Goal: Find specific page/section: Find specific page/section

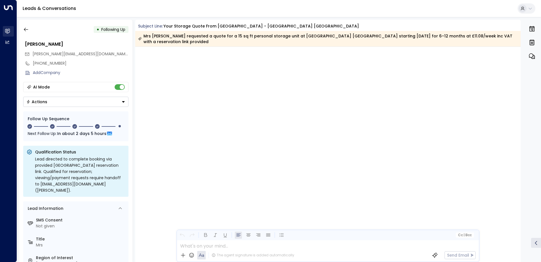
scroll to position [1106, 0]
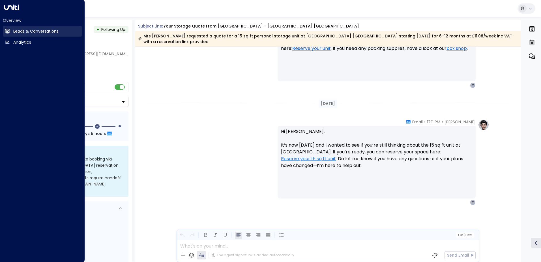
click at [9, 27] on link "Leads & Conversations Leads & Conversations" at bounding box center [42, 31] width 79 height 10
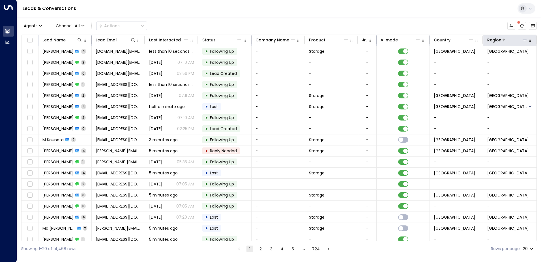
click at [524, 41] on icon at bounding box center [525, 40] width 5 height 5
click at [524, 42] on button at bounding box center [525, 40] width 6 height 6
click at [523, 40] on icon at bounding box center [525, 40] width 5 height 5
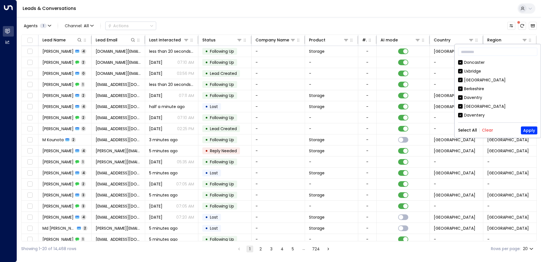
click at [469, 130] on button "Select All" at bounding box center [467, 130] width 19 height 5
click at [487, 129] on button "Clear" at bounding box center [487, 130] width 11 height 5
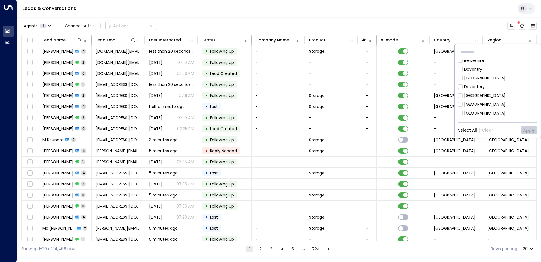
scroll to position [57, 0]
click at [478, 102] on div "[GEOGRAPHIC_DATA]" at bounding box center [485, 102] width 42 height 6
click at [528, 130] on button "Apply" at bounding box center [529, 130] width 16 height 8
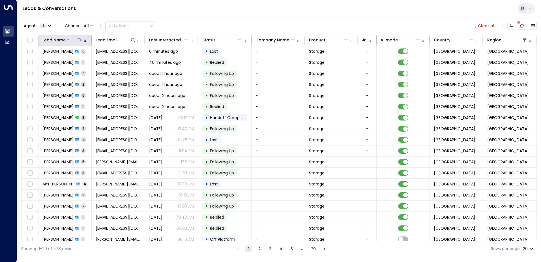
click at [79, 37] on button at bounding box center [80, 40] width 6 height 6
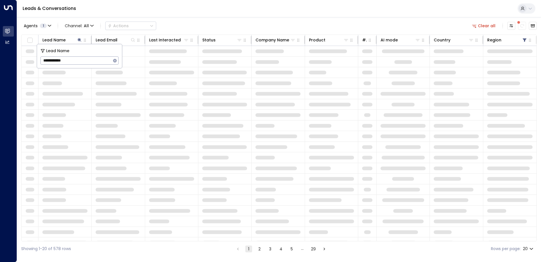
type input "**********"
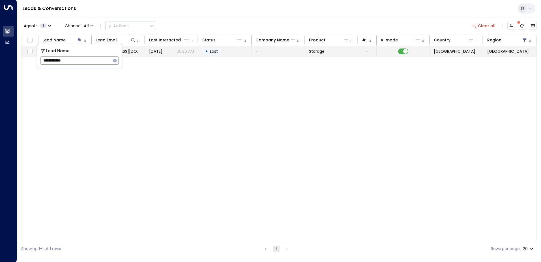
click at [226, 52] on td "• Lost" at bounding box center [224, 51] width 53 height 11
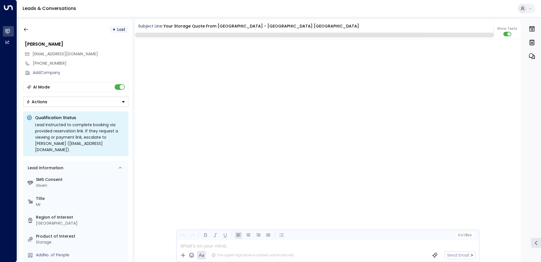
scroll to position [1198, 0]
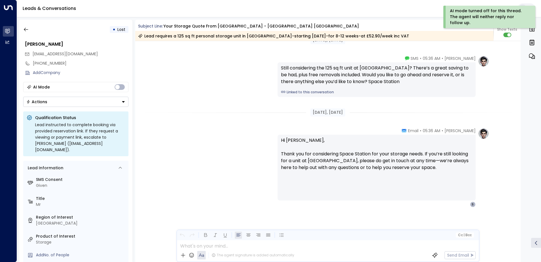
click at [125, 101] on icon "Button group with a nested menu" at bounding box center [123, 102] width 4 height 4
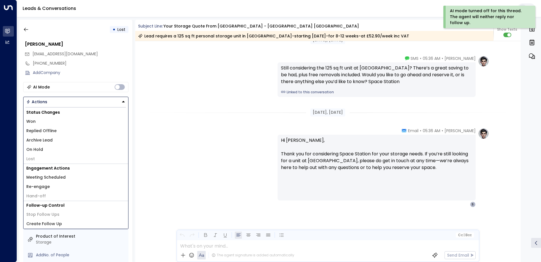
click at [222, 133] on div "Olivia Parker • 05:36 AM • Email Hi Simon, Thank you for considering Space Stat…" at bounding box center [328, 167] width 323 height 79
